Goal: Task Accomplishment & Management: Complete application form

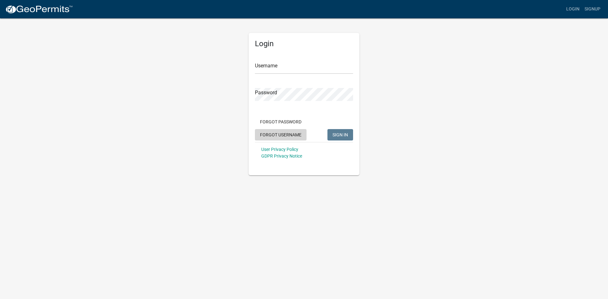
click at [285, 133] on button "Forgot Username" at bounding box center [281, 134] width 52 height 11
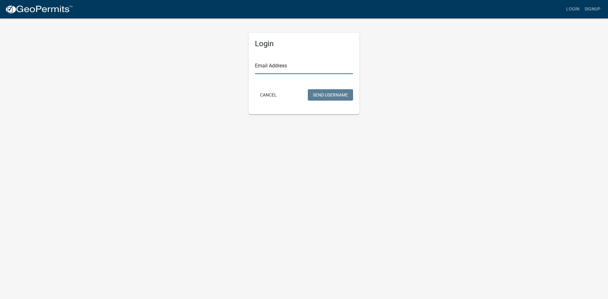
click at [291, 68] on input "Email Address" at bounding box center [304, 67] width 98 height 13
type input "wsmiles@bellsouth.net"
click at [324, 95] on button "Send Username" at bounding box center [330, 94] width 45 height 11
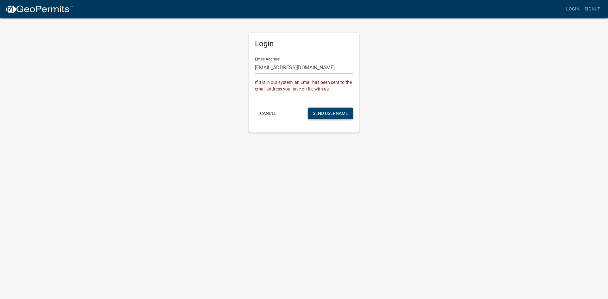
click at [324, 112] on button "Send Username" at bounding box center [330, 113] width 45 height 11
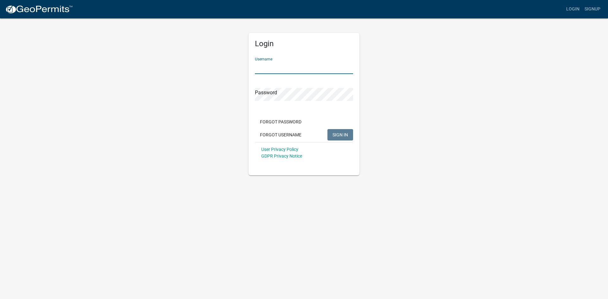
click at [283, 66] on input "Username" at bounding box center [304, 67] width 98 height 13
type input "wmiles"
click at [284, 120] on button "Forgot Password" at bounding box center [281, 121] width 52 height 11
click at [292, 70] on input "Username" at bounding box center [304, 67] width 98 height 13
type input "wmi"
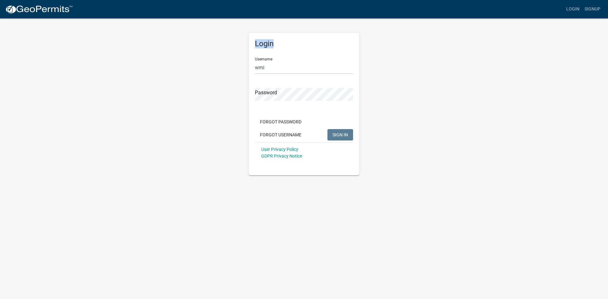
drag, startPoint x: 78, startPoint y: 27, endPoint x: 203, endPoint y: 49, distance: 126.5
click at [79, 27] on app-login-view "more_horiz Login Signup Login Username wmi Password Forgot Password Forgot User…" at bounding box center [304, 87] width 608 height 175
drag, startPoint x: 266, startPoint y: 65, endPoint x: 210, endPoint y: 68, distance: 56.5
click at [210, 68] on div "Login Username wmi Password Forgot Password Forgot Username SIGN IN User Privac…" at bounding box center [304, 97] width 361 height 158
type input "wmiles"
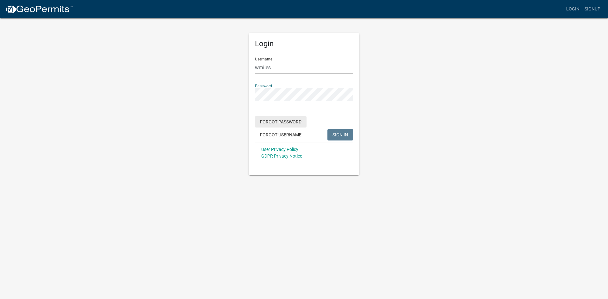
click at [285, 121] on form "Username wmiles Password Forgot Password Forgot Username SIGN IN User Privacy P…" at bounding box center [304, 107] width 98 height 111
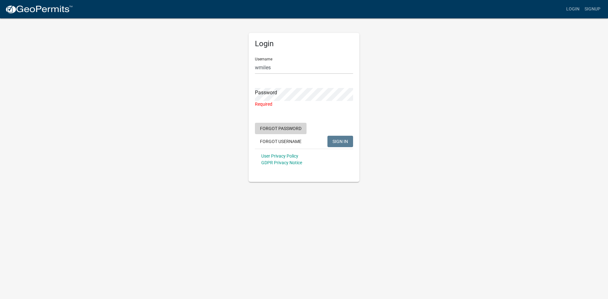
click at [288, 129] on button "Forgot Password" at bounding box center [281, 128] width 52 height 11
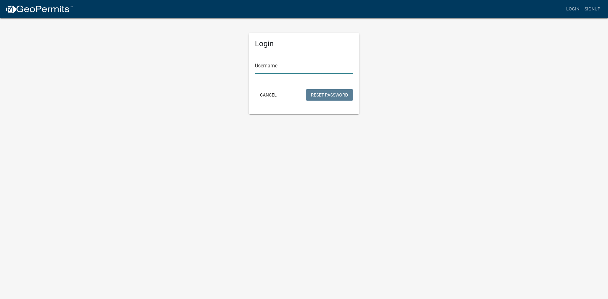
click at [282, 65] on input "Username" at bounding box center [304, 67] width 98 height 13
type input "wmiles"
click at [336, 93] on button "Reset Password" at bounding box center [329, 94] width 47 height 11
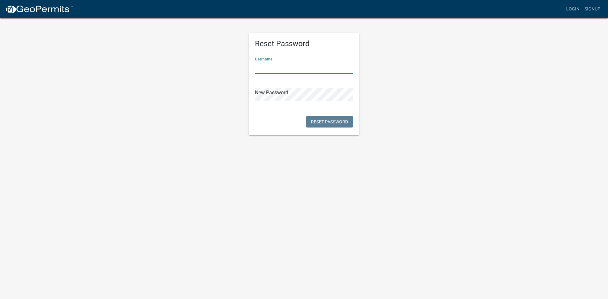
click at [290, 70] on input "text" at bounding box center [304, 67] width 98 height 13
type input "wmiles"
click at [319, 123] on button "Reset Password" at bounding box center [329, 121] width 47 height 11
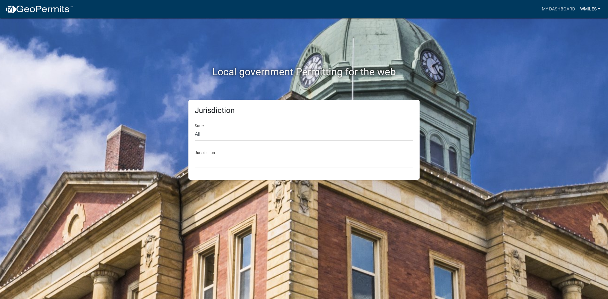
click at [591, 8] on link "wmiles" at bounding box center [590, 9] width 25 height 12
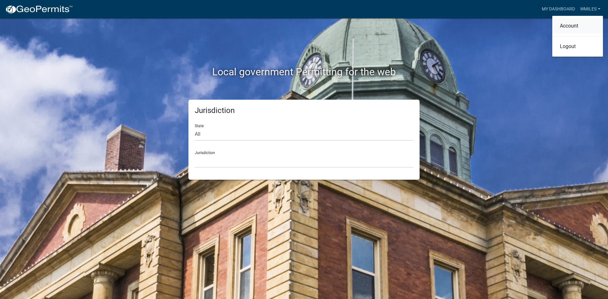
click at [567, 26] on link "Account" at bounding box center [577, 25] width 51 height 15
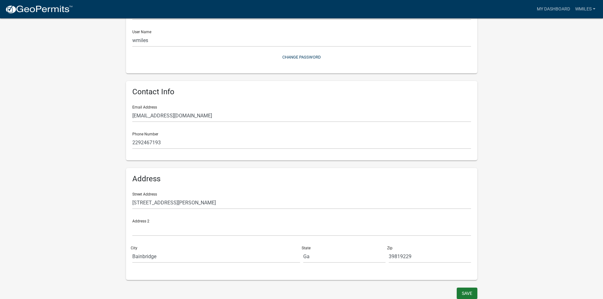
scroll to position [70, 0]
click at [465, 292] on button "Save" at bounding box center [467, 291] width 21 height 11
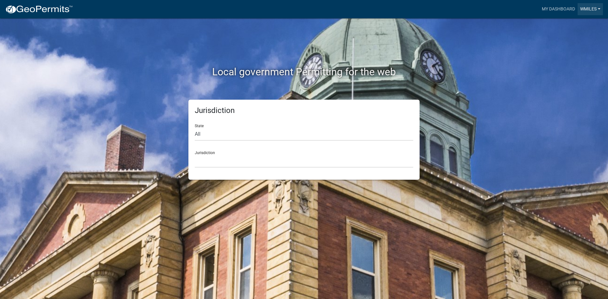
click at [588, 9] on link "wmiles" at bounding box center [590, 9] width 25 height 12
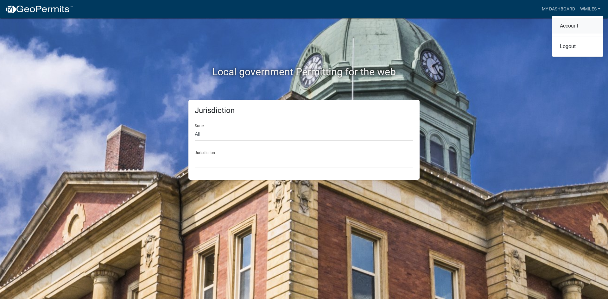
click at [571, 25] on link "Account" at bounding box center [577, 25] width 51 height 15
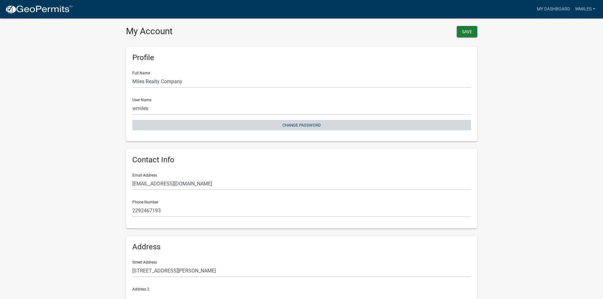
click at [303, 125] on button "Change Password" at bounding box center [301, 125] width 339 height 10
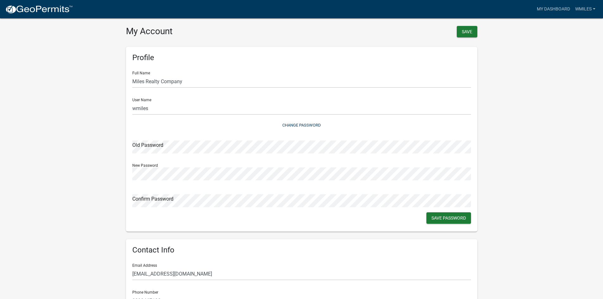
click at [151, 217] on div "Profile Full Name Miles Realty Company User Name wmiles Change Password Old Pas…" at bounding box center [302, 139] width 352 height 185
click at [445, 221] on button "Save Password" at bounding box center [449, 218] width 45 height 11
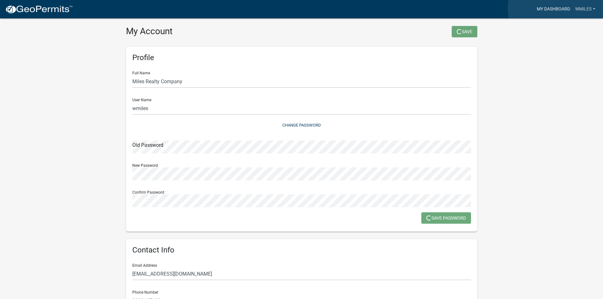
click at [556, 8] on link "My Dashboard" at bounding box center [554, 9] width 38 height 12
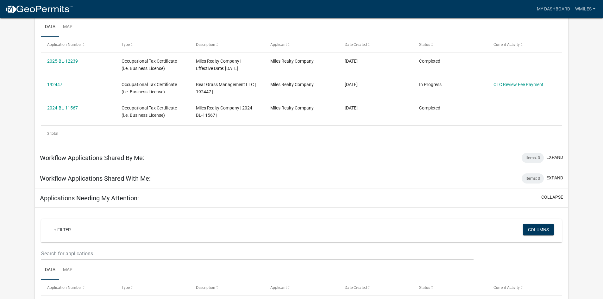
scroll to position [170, 0]
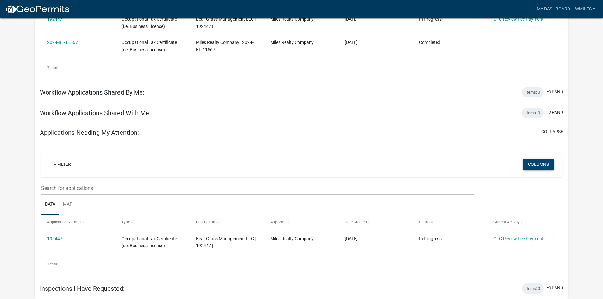
click at [535, 162] on button "Columns" at bounding box center [538, 164] width 31 height 11
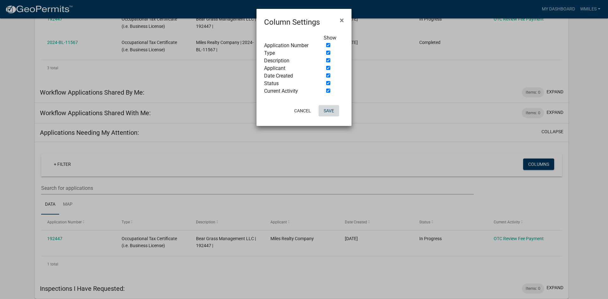
click at [328, 110] on button "Save" at bounding box center [329, 110] width 21 height 11
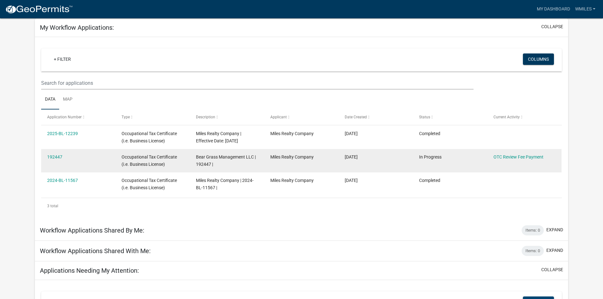
scroll to position [0, 0]
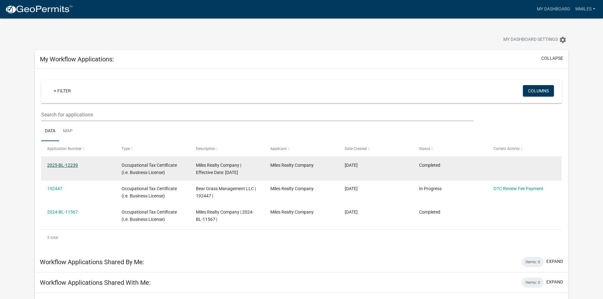
click at [63, 165] on link "2025-BL-12239" at bounding box center [62, 165] width 31 height 5
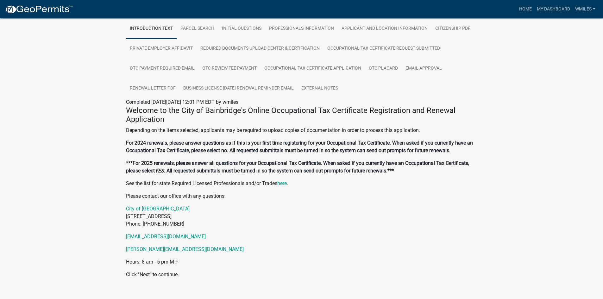
scroll to position [134, 0]
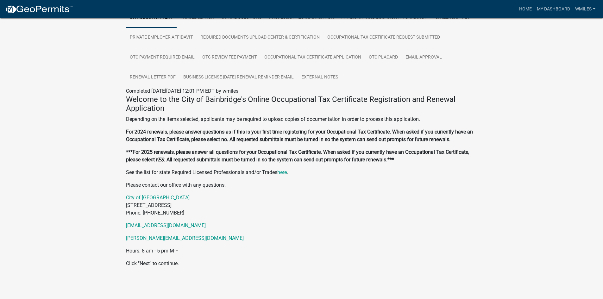
click at [141, 262] on p "Click "Next" to continue." at bounding box center [302, 264] width 352 height 8
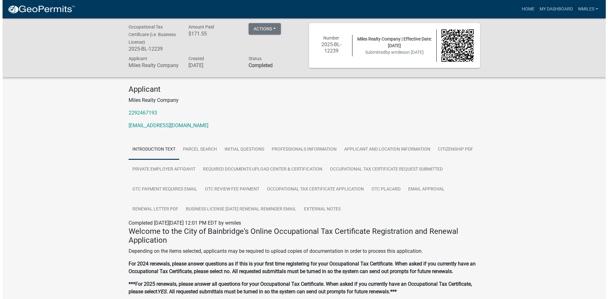
scroll to position [0, 0]
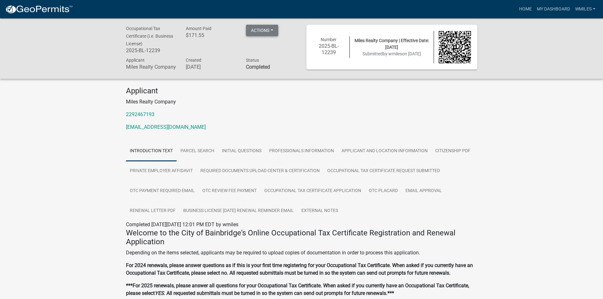
click at [271, 30] on button "Actions" at bounding box center [262, 30] width 32 height 11
click at [263, 79] on link "Renew" at bounding box center [271, 77] width 51 height 15
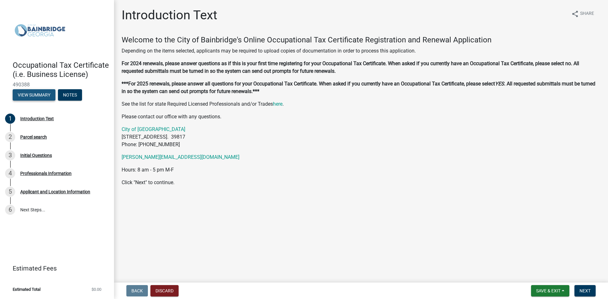
click at [29, 94] on button "View Summary" at bounding box center [34, 94] width 43 height 11
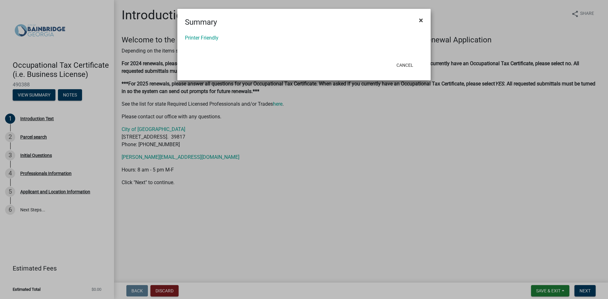
click at [421, 21] on span "×" at bounding box center [421, 20] width 4 height 9
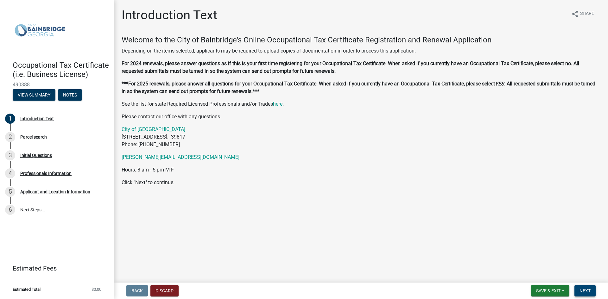
click at [584, 289] on span "Next" at bounding box center [585, 291] width 11 height 5
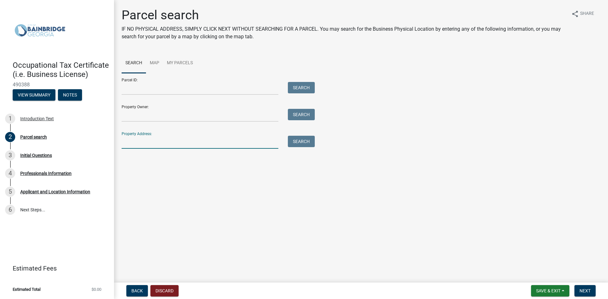
click at [131, 143] on input "Property Address:" at bounding box center [200, 142] width 157 height 13
click at [148, 116] on input "Property Owner:" at bounding box center [200, 115] width 157 height 13
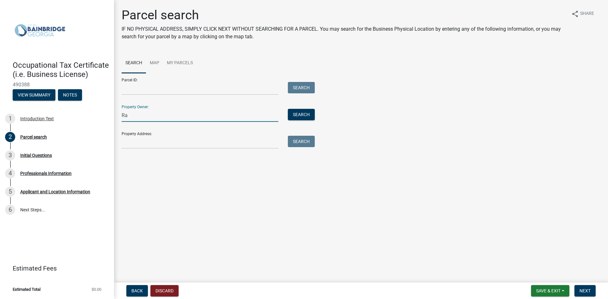
type input "R"
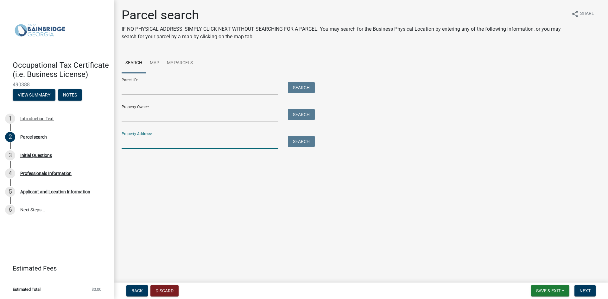
click at [136, 143] on input "Property Address:" at bounding box center [200, 142] width 157 height 13
type input "430 E Shotwell Street"
click at [586, 290] on span "Next" at bounding box center [585, 291] width 11 height 5
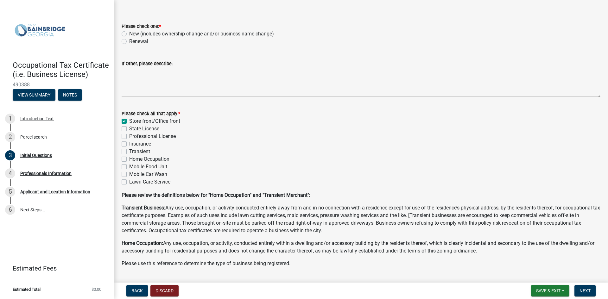
scroll to position [32, 0]
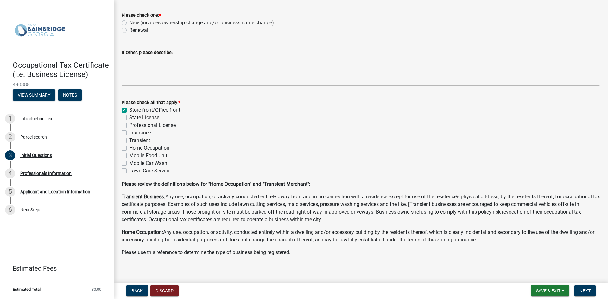
click at [129, 31] on label "Renewal" at bounding box center [138, 31] width 19 height 8
click at [129, 31] on input "Renewal" at bounding box center [131, 29] width 4 height 4
radio input "true"
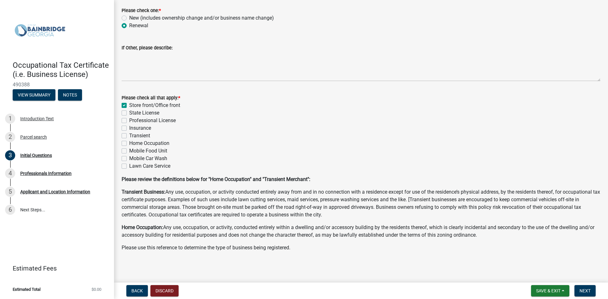
scroll to position [38, 0]
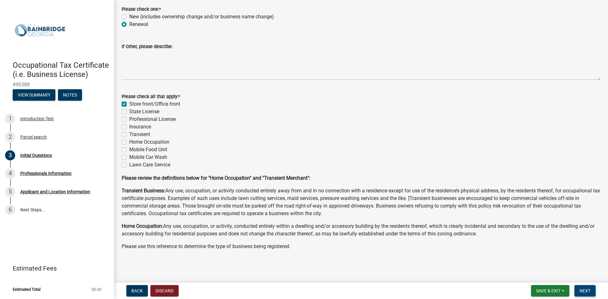
click at [586, 292] on span "Next" at bounding box center [585, 291] width 11 height 5
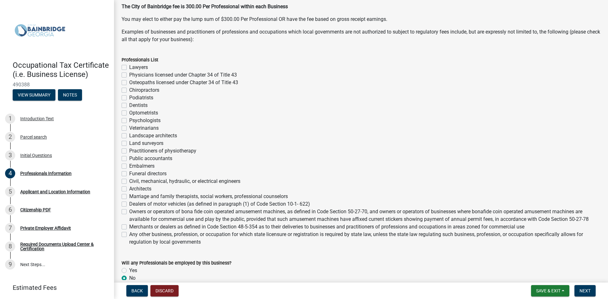
scroll to position [127, 0]
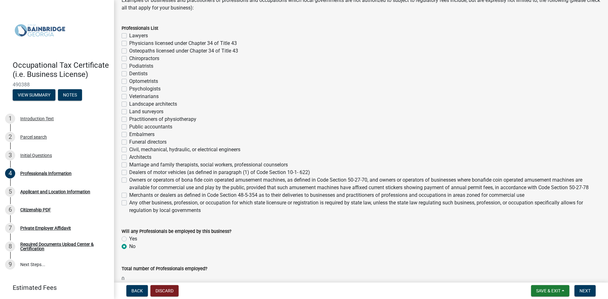
click at [129, 204] on label "Any other business, profession, or occupation for which state licensure or regi…" at bounding box center [364, 206] width 471 height 15
click at [129, 203] on input "Any other business, profession, or occupation for which state licensure or regi…" at bounding box center [131, 201] width 4 height 4
checkbox input "true"
checkbox input "false"
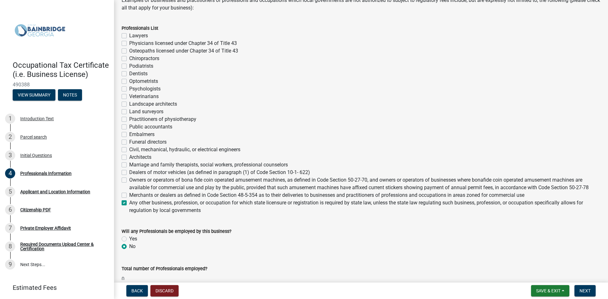
checkbox input "false"
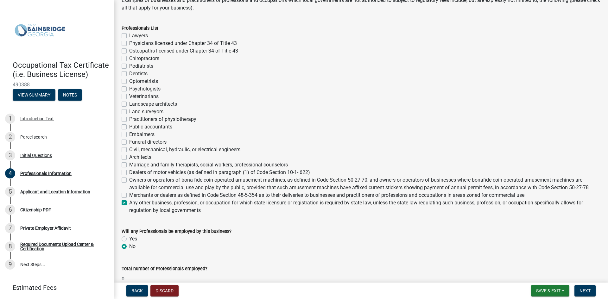
checkbox input "false"
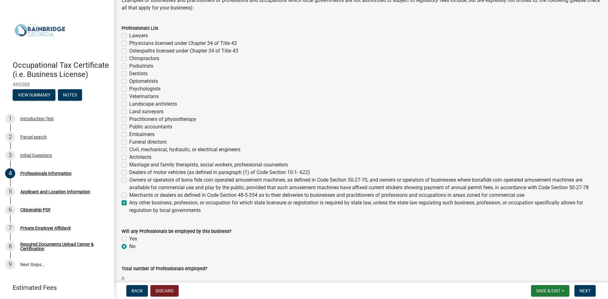
checkbox input "false"
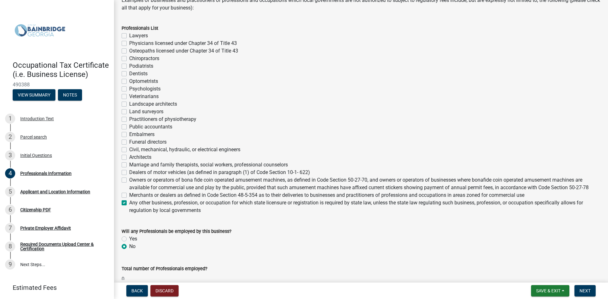
checkbox input "false"
checkbox input "true"
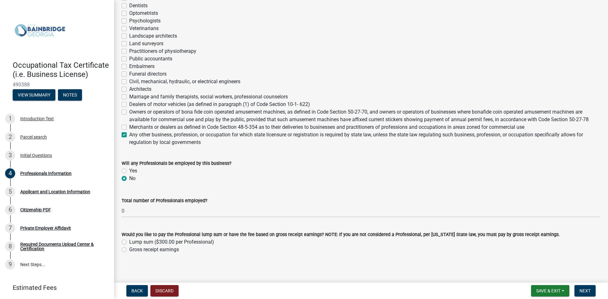
scroll to position [199, 0]
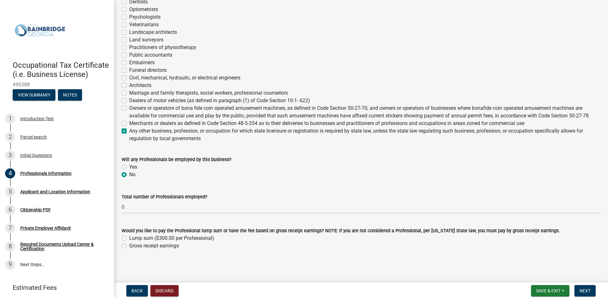
click at [129, 245] on label "Gross receipt earnings" at bounding box center [154, 246] width 50 height 8
click at [129, 245] on input "Gross receipt earnings" at bounding box center [131, 244] width 4 height 4
radio input "true"
click at [585, 290] on span "Next" at bounding box center [585, 291] width 11 height 5
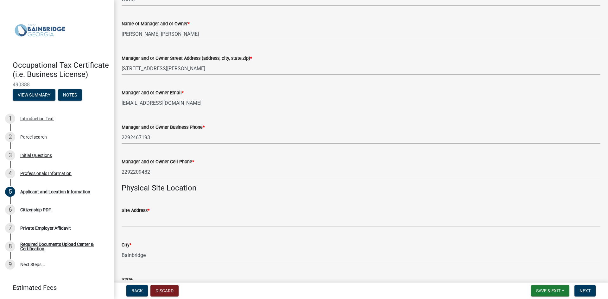
scroll to position [317, 0]
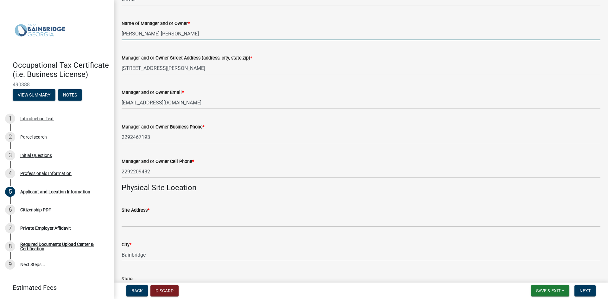
click at [173, 32] on input "Wynema Miles Gates" at bounding box center [361, 33] width 479 height 13
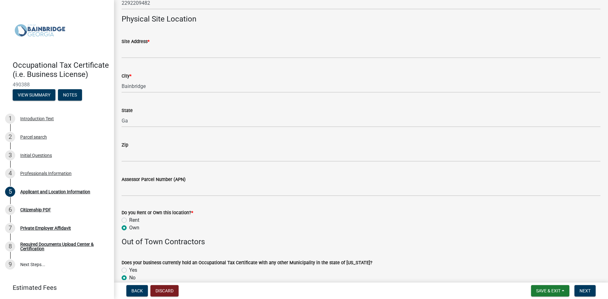
scroll to position [475, 0]
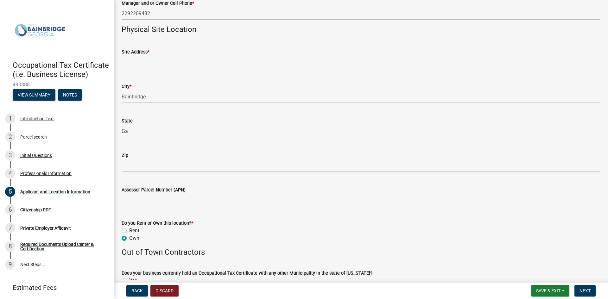
type input "Wynema Miles"
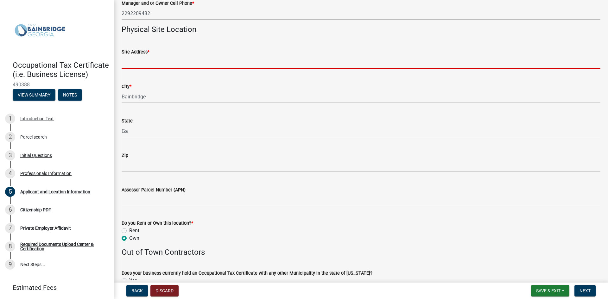
click at [145, 62] on input "Site Address *" at bounding box center [361, 62] width 479 height 13
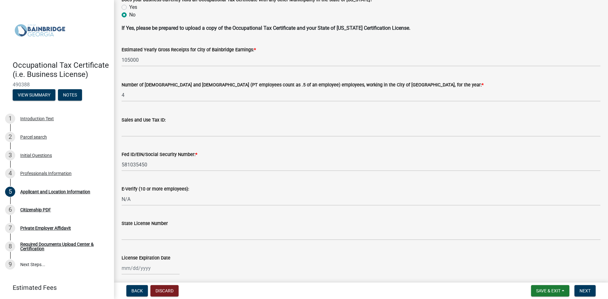
scroll to position [760, 0]
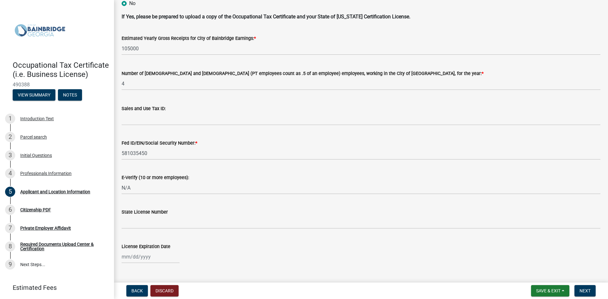
type input "430 E Shotwell Street"
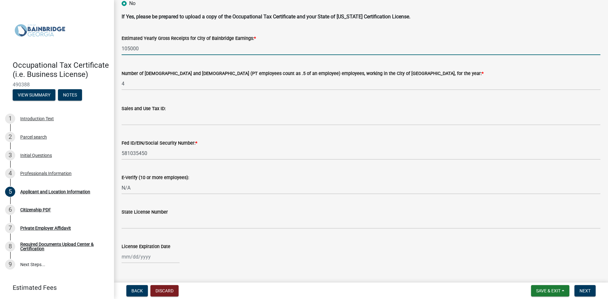
click at [130, 49] on input "105000" at bounding box center [361, 48] width 479 height 13
click at [143, 46] on input "120000" at bounding box center [361, 48] width 479 height 13
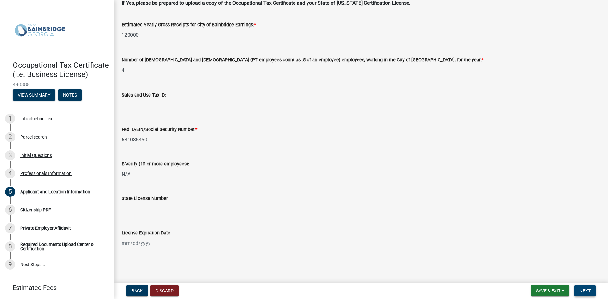
type input "120000"
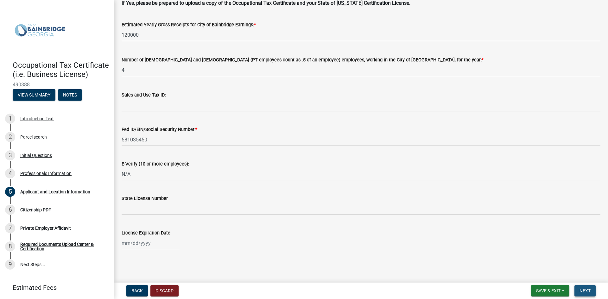
click at [581, 288] on button "Next" at bounding box center [585, 290] width 21 height 11
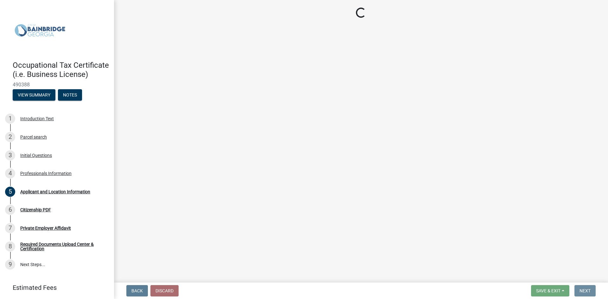
scroll to position [0, 0]
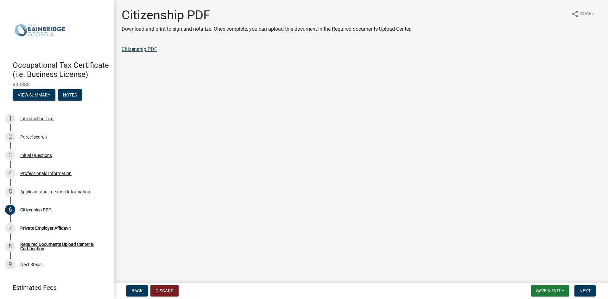
click at [130, 50] on link "Citizenship PDF" at bounding box center [139, 49] width 35 height 6
click at [586, 291] on span "Next" at bounding box center [585, 291] width 11 height 5
click at [148, 49] on link "Private Employer Affidavit" at bounding box center [151, 49] width 58 height 6
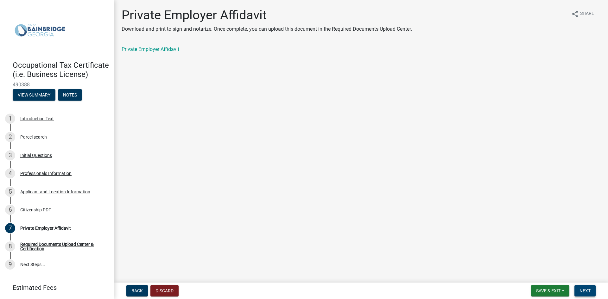
click at [585, 291] on span "Next" at bounding box center [585, 291] width 11 height 5
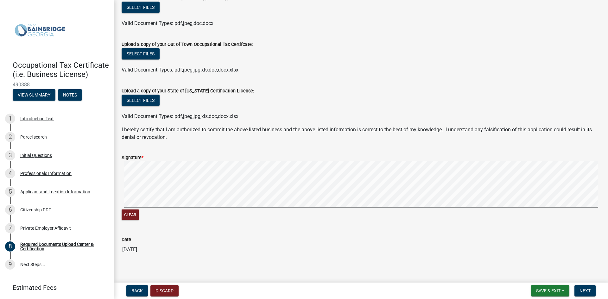
scroll to position [175, 0]
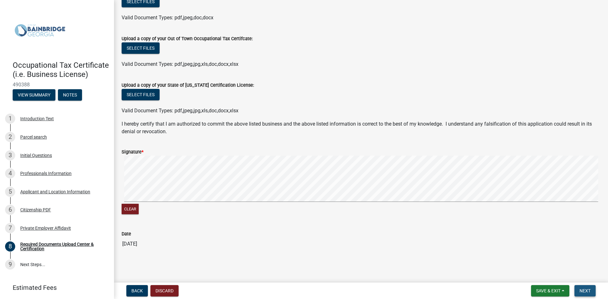
click at [583, 289] on span "Next" at bounding box center [585, 291] width 11 height 5
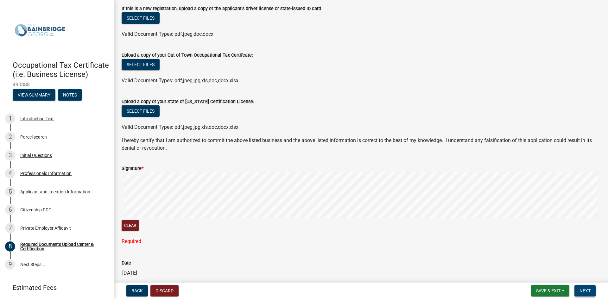
scroll to position [188, 0]
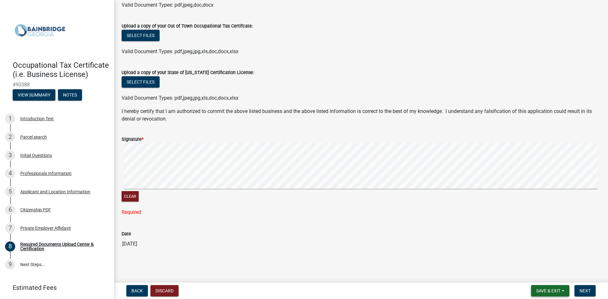
click at [550, 291] on span "Save & Exit" at bounding box center [548, 291] width 24 height 5
click at [540, 275] on button "Save & Exit" at bounding box center [544, 274] width 51 height 15
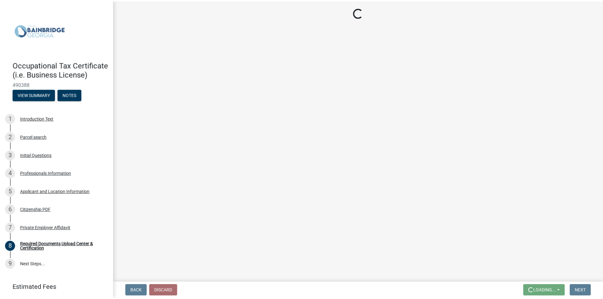
scroll to position [0, 0]
